Goal: Information Seeking & Learning: Learn about a topic

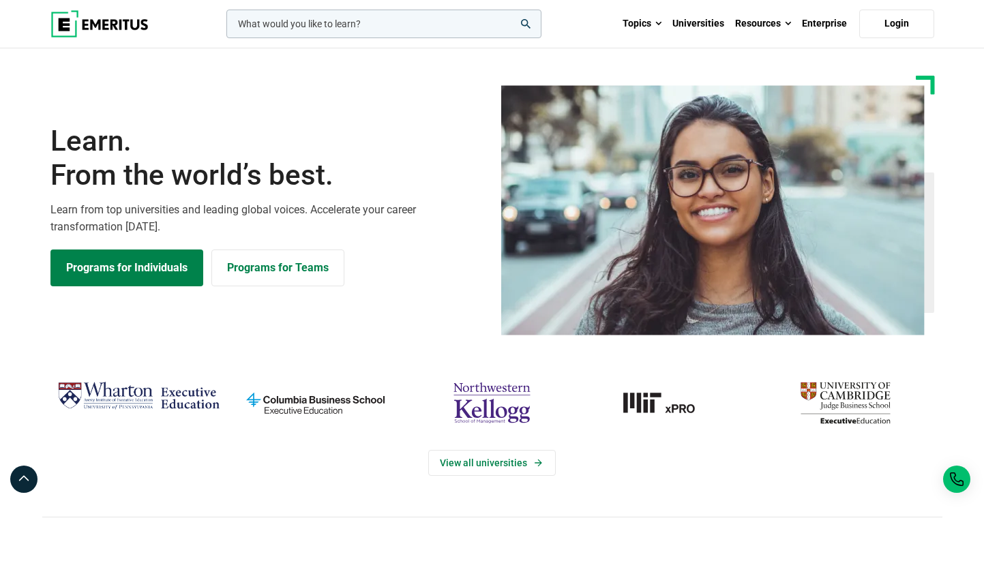
click at [462, 33] on input "woocommerce-product-search-field-0" at bounding box center [384, 24] width 315 height 29
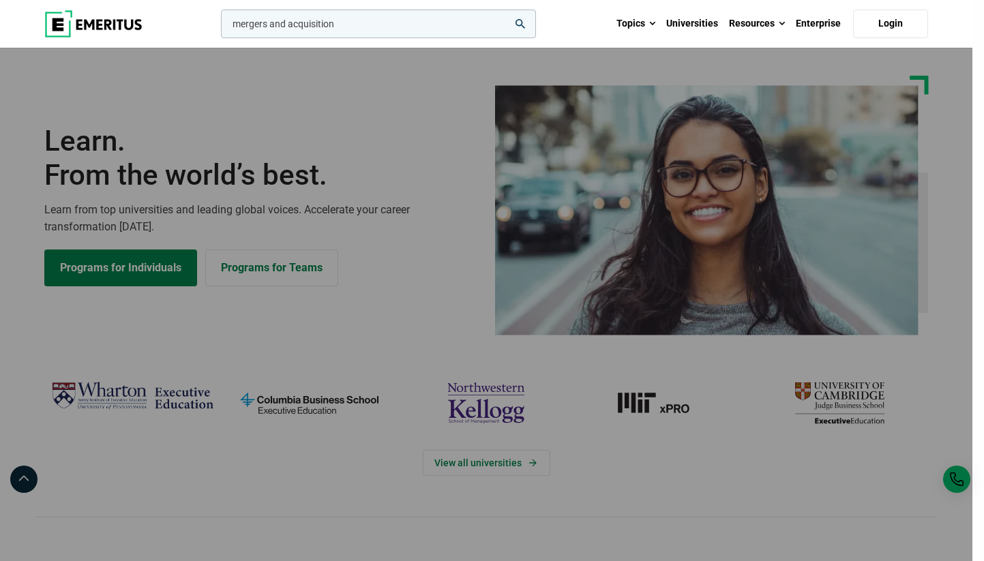
type input "mergers and acquisition"
click at [218, 27] on button "search" at bounding box center [218, 27] width 0 height 0
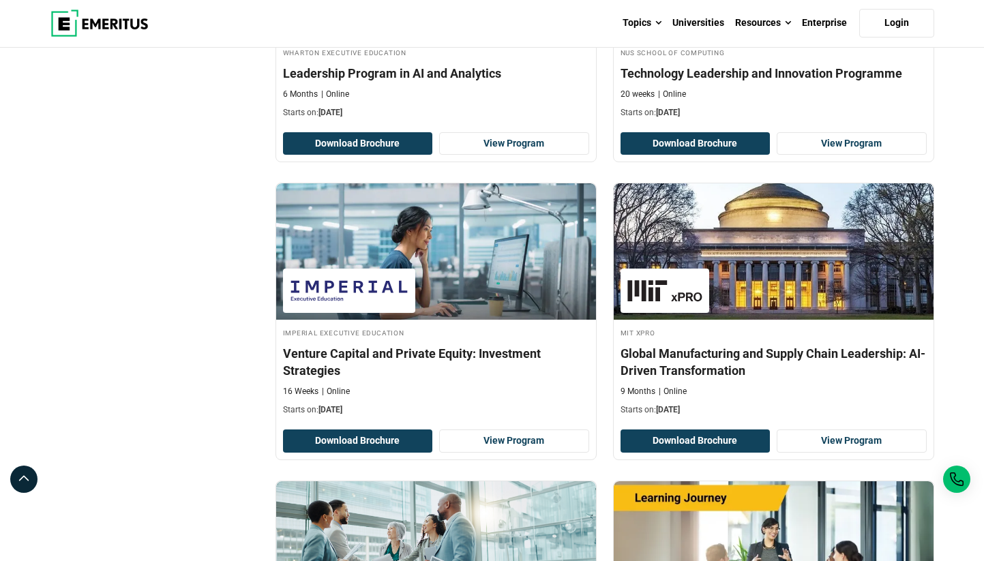
scroll to position [1240, 0]
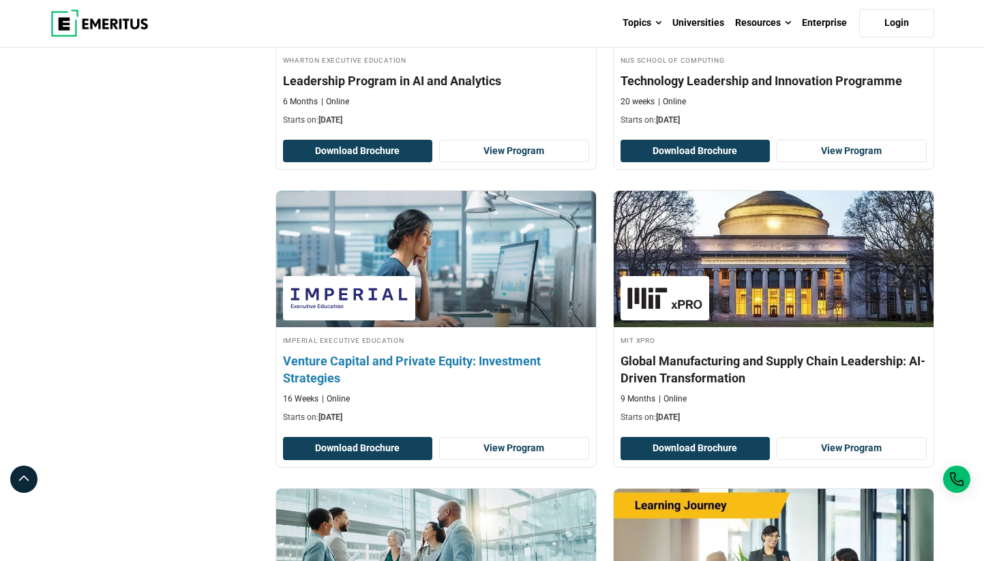
click at [453, 362] on h4 "Venture Capital and Private Equity: Investment Strategies" at bounding box center [436, 370] width 306 height 34
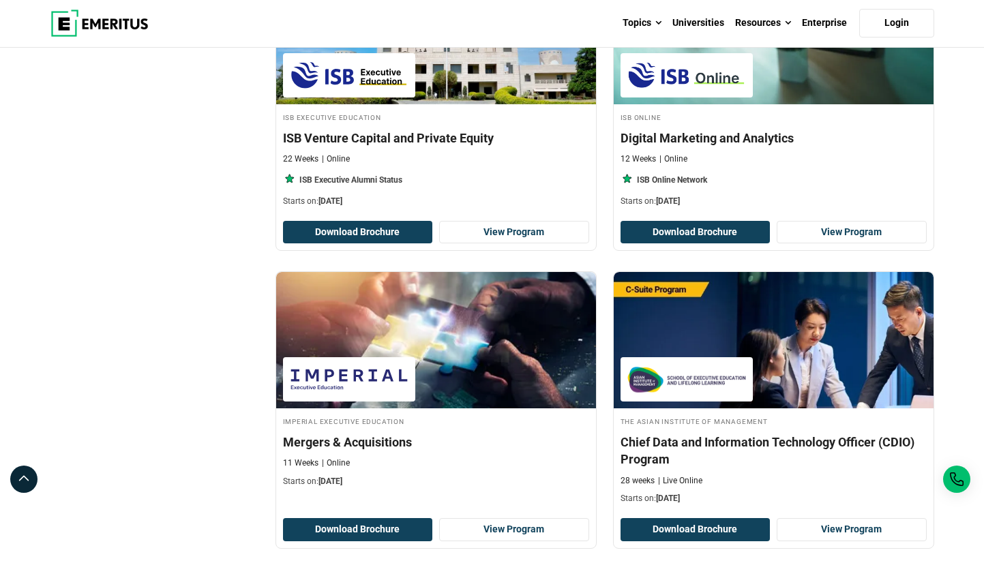
scroll to position [2043, 0]
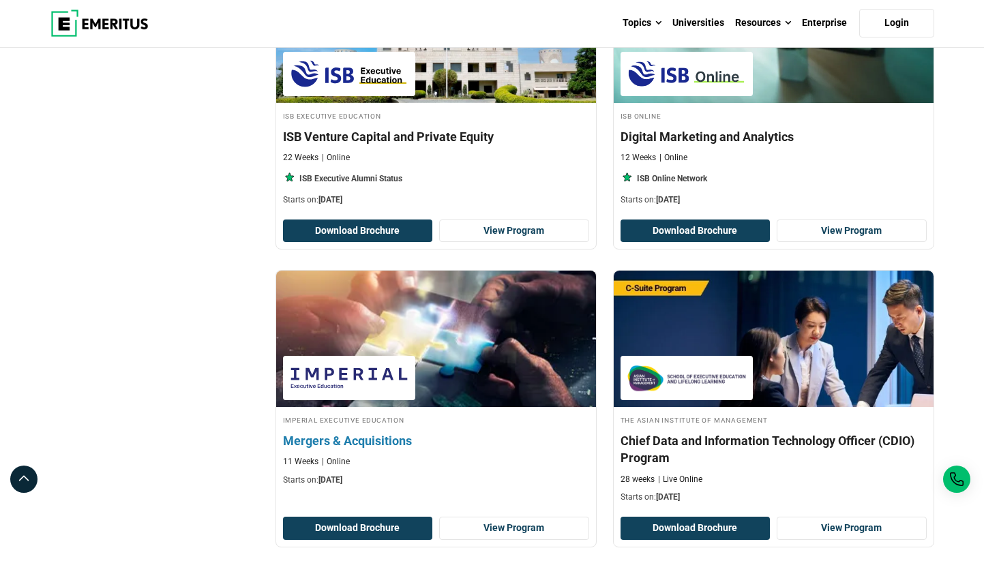
click at [310, 366] on img at bounding box center [349, 378] width 119 height 31
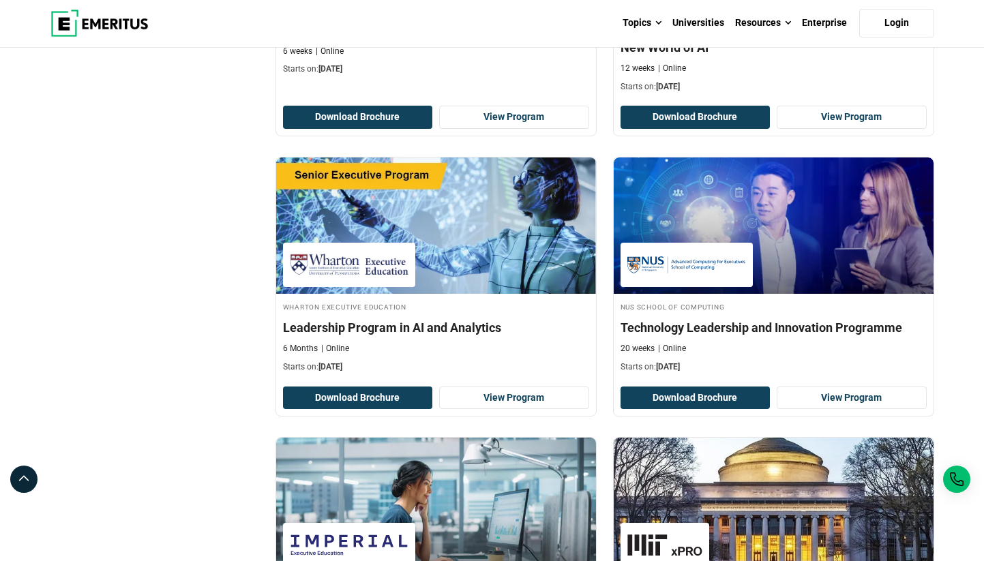
scroll to position [0, 0]
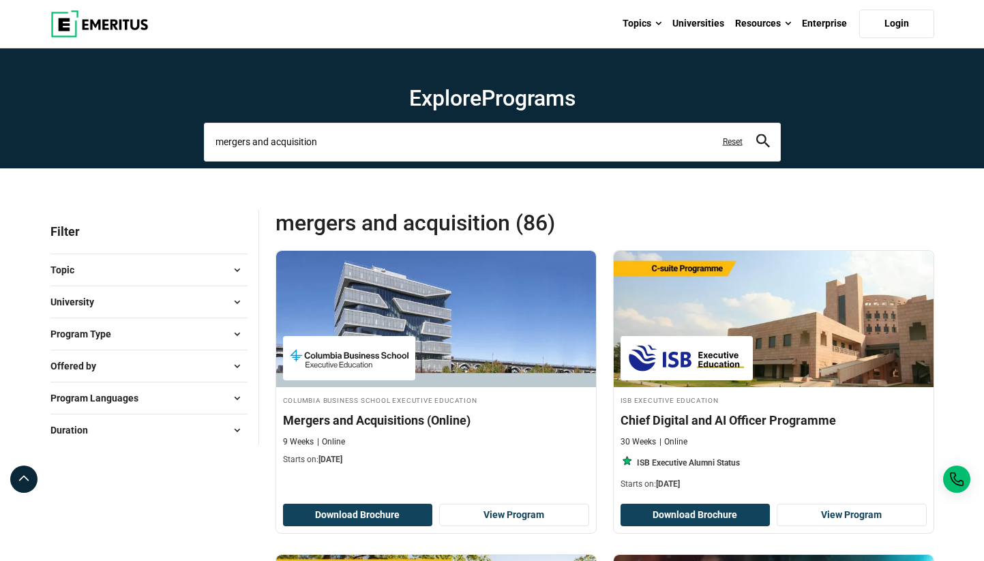
click at [583, 137] on input "mergers and acquisition" at bounding box center [492, 142] width 577 height 38
paste input "Finance and Accounting for the Nonfinancial Professional (Online)"
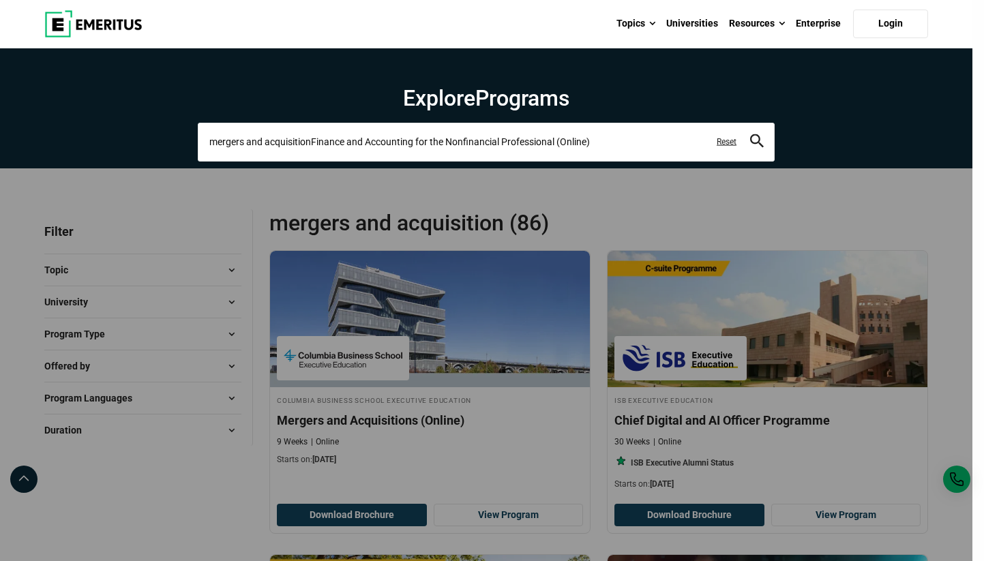
paste input "search-page"
type input "Finance and Accounting for the Nonfinancial Professional (Online)"
click at [750, 134] on button "search" at bounding box center [757, 142] width 14 height 16
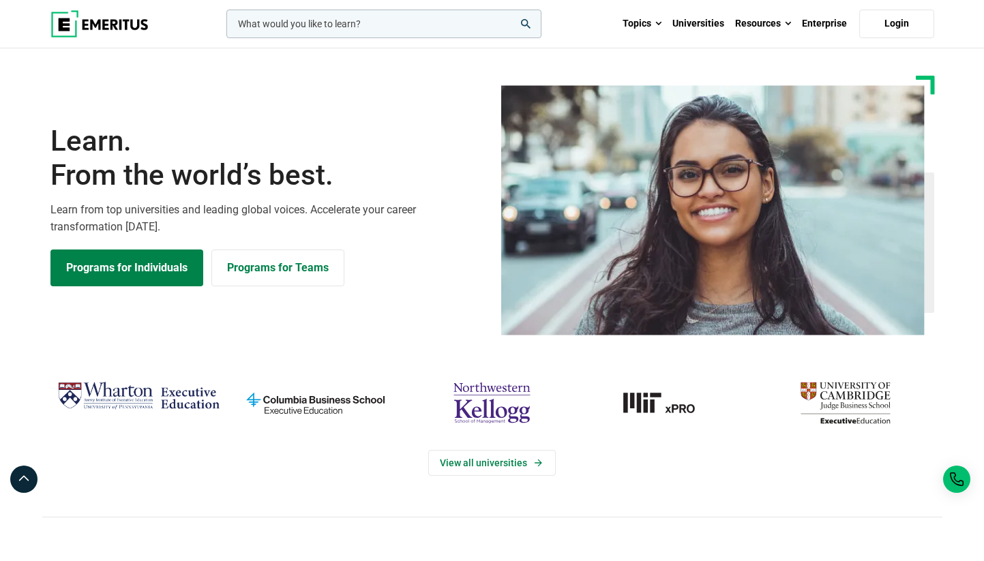
click at [374, 35] on input "woocommerce-product-search-field-0" at bounding box center [384, 24] width 315 height 29
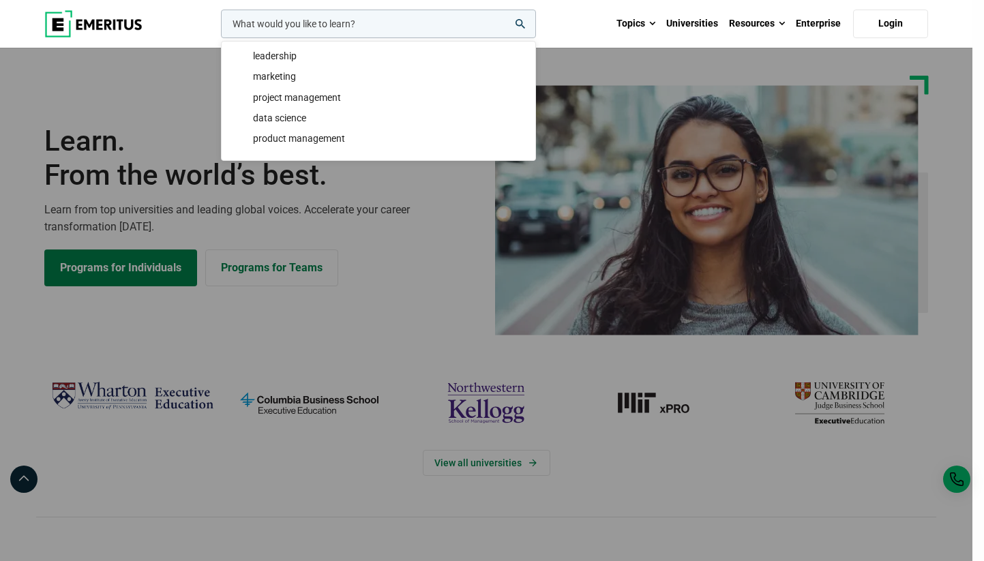
paste input "Finance and Accounting for the Nonfinancial Professional (Online)"
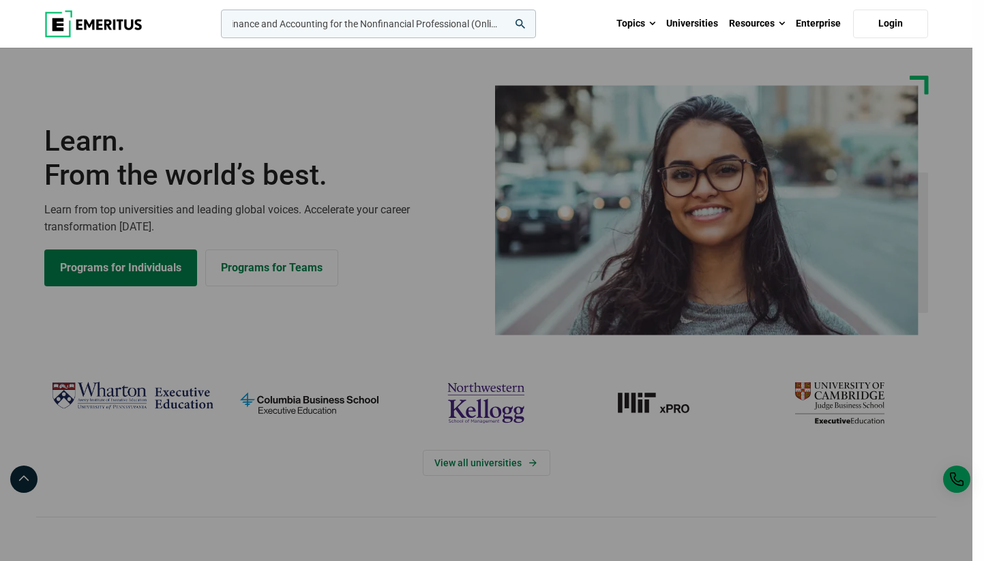
type input "Finance and Accounting for the Nonfinancial Professional (Online)"
click at [218, 27] on button "search" at bounding box center [218, 27] width 0 height 0
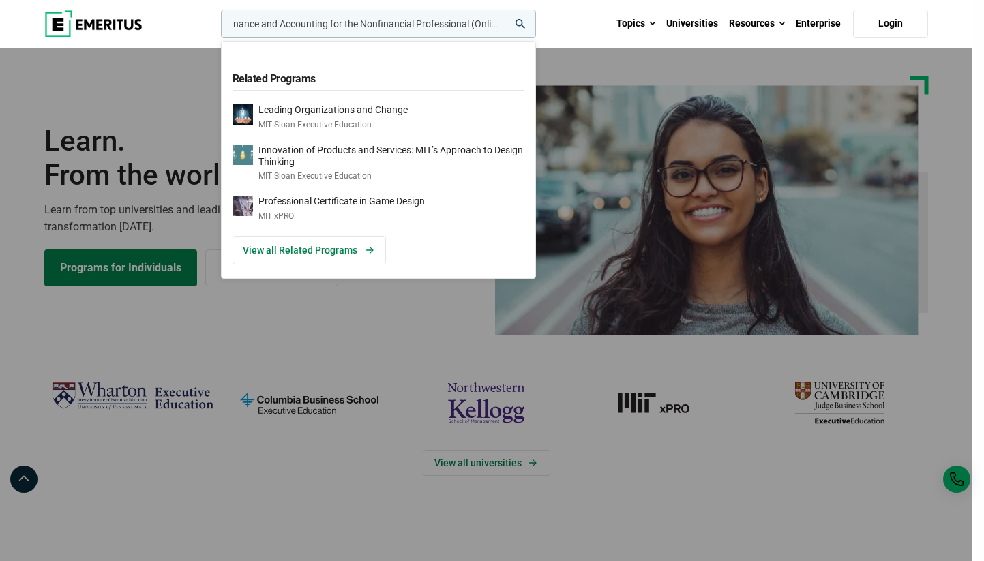
click at [218, 27] on button "search" at bounding box center [218, 27] width 0 height 0
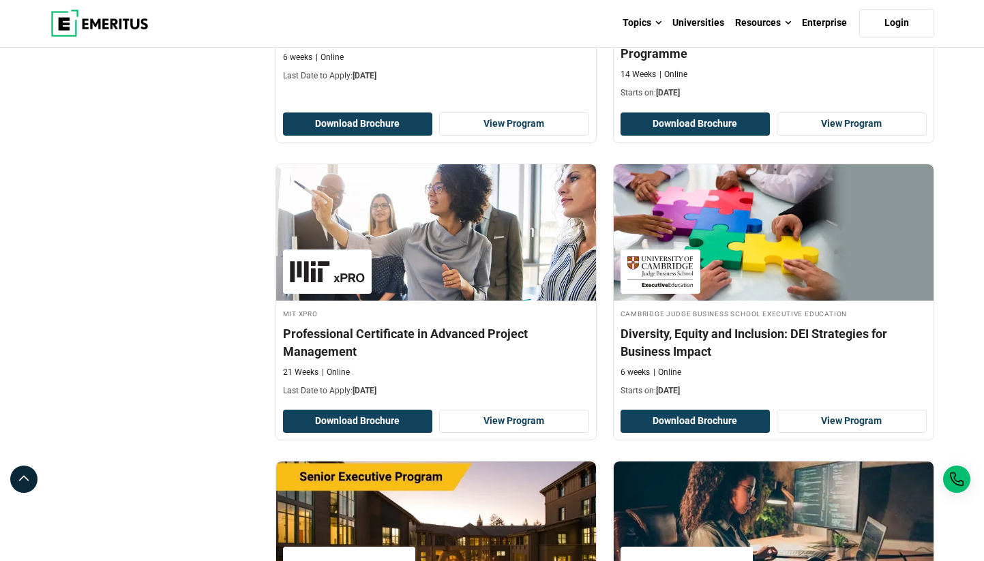
scroll to position [1055, 0]
